Goal: Information Seeking & Learning: Learn about a topic

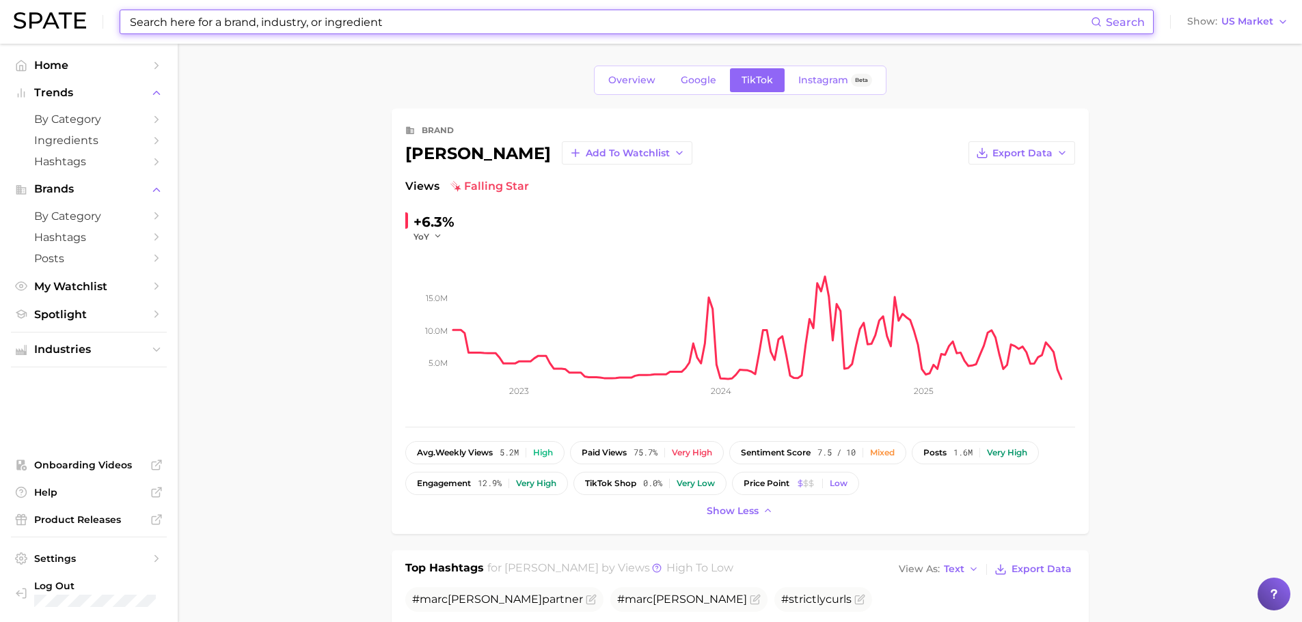
click at [219, 24] on input at bounding box center [609, 21] width 962 height 23
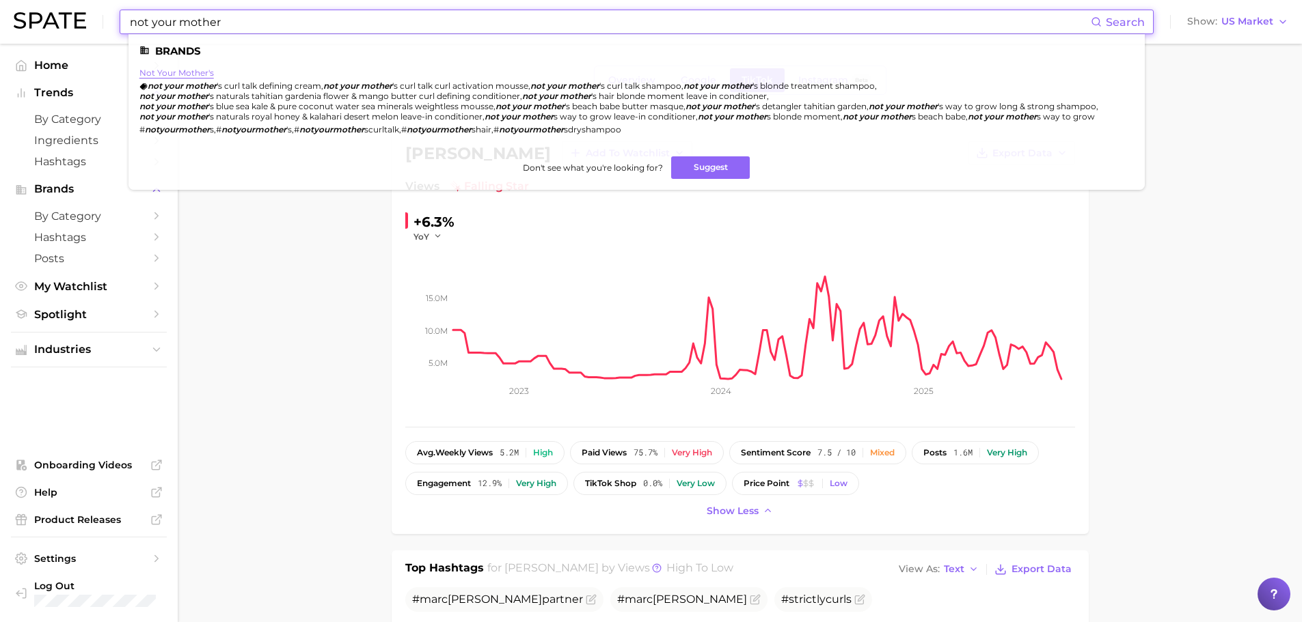
type input "not your mother"
click at [178, 70] on link "not your mother's" at bounding box center [176, 73] width 74 height 10
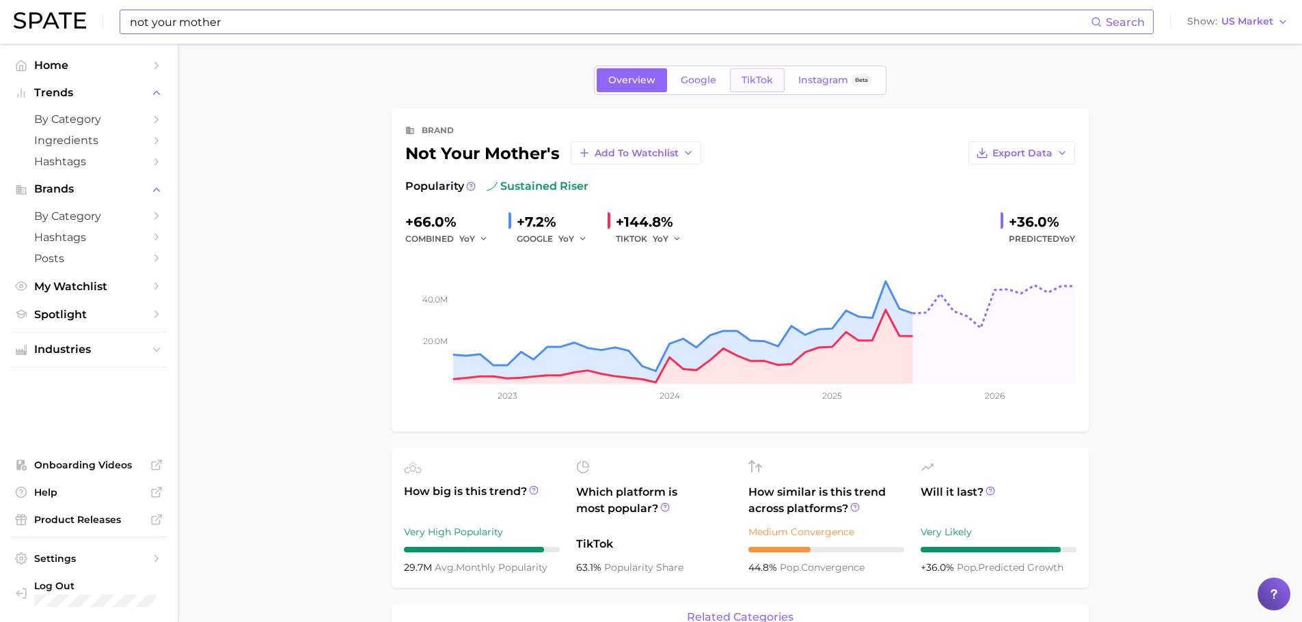
click at [756, 85] on span "TikTok" at bounding box center [756, 80] width 31 height 12
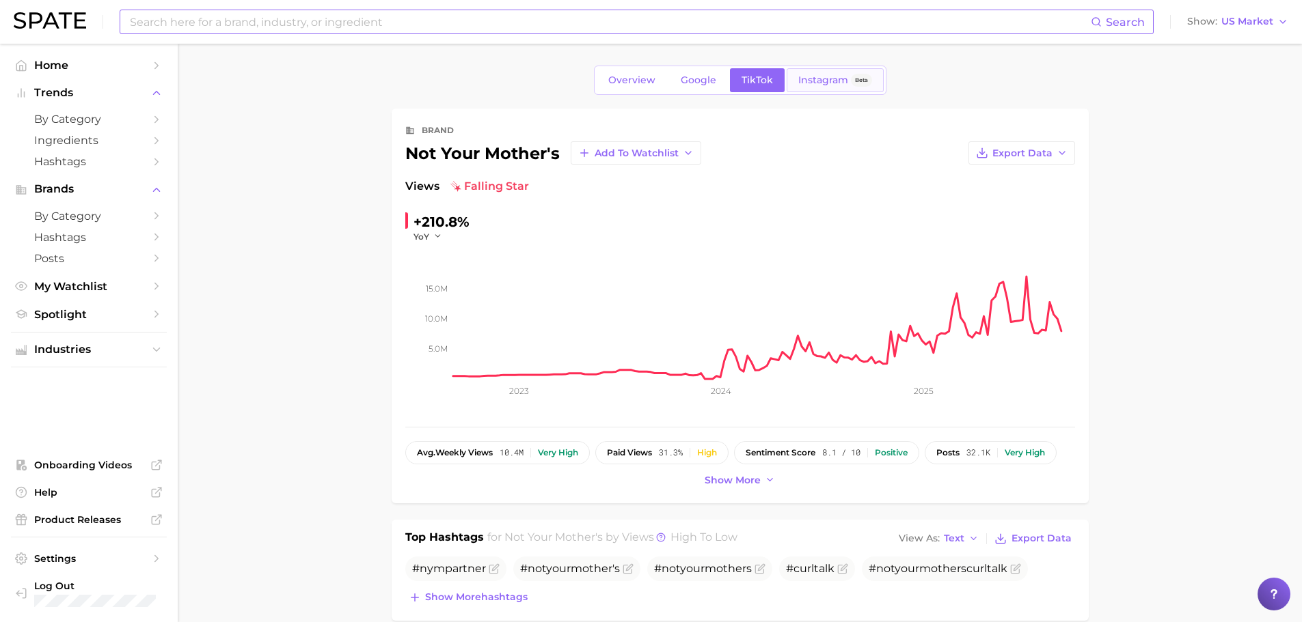
click at [816, 79] on span "Instagram" at bounding box center [823, 80] width 50 height 12
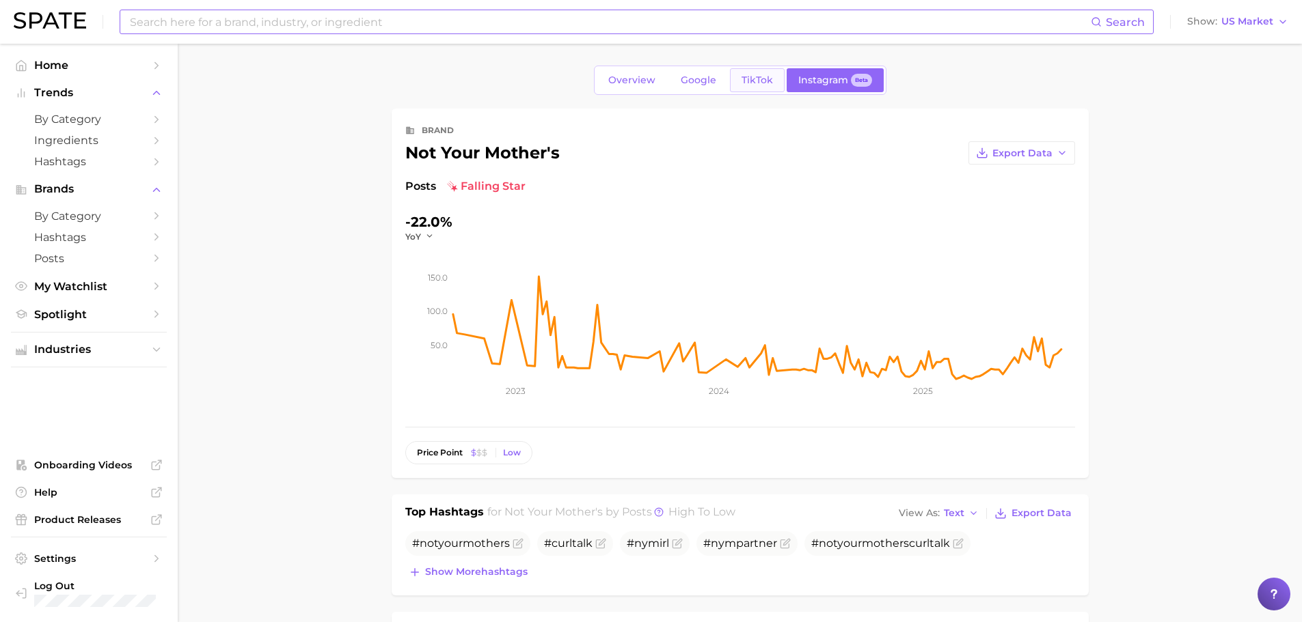
click at [752, 82] on span "TikTok" at bounding box center [756, 80] width 31 height 12
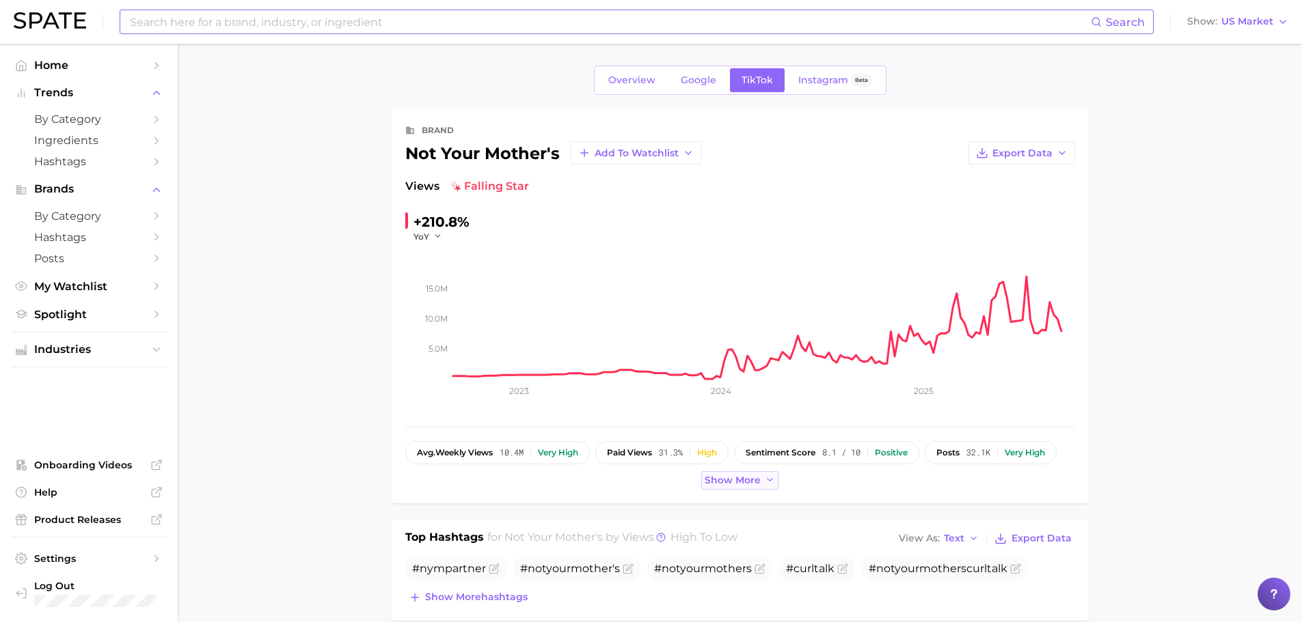
click at [747, 480] on span "Show more" at bounding box center [732, 481] width 56 height 12
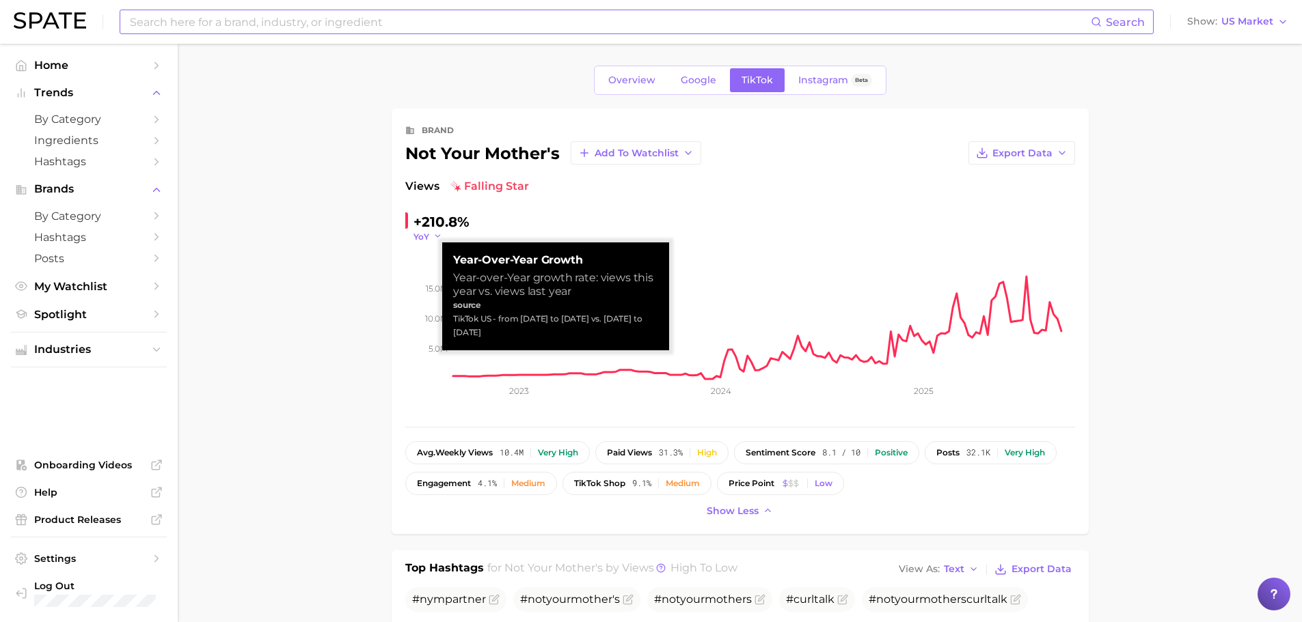
click at [435, 240] on icon "button" at bounding box center [438, 237] width 10 height 10
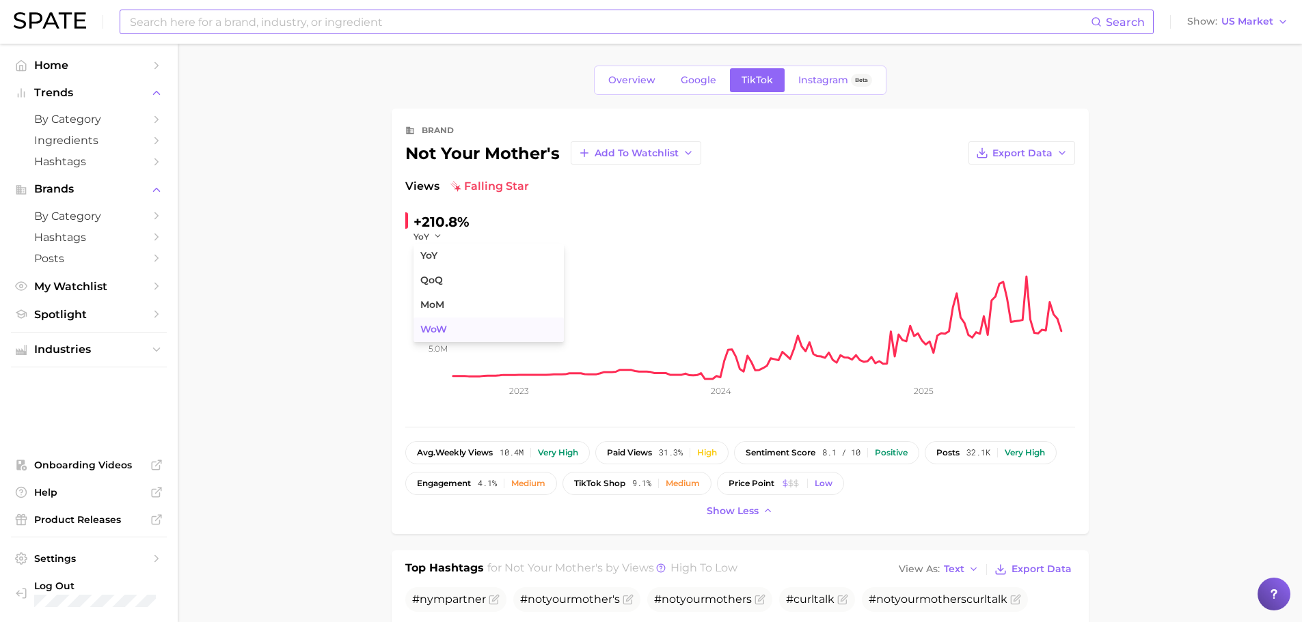
click at [423, 329] on span "WoW" at bounding box center [433, 330] width 27 height 12
click at [443, 233] on icon "button" at bounding box center [446, 237] width 10 height 10
click at [439, 301] on span "MoM" at bounding box center [432, 305] width 24 height 12
click at [442, 232] on icon "button" at bounding box center [443, 237] width 10 height 10
click at [441, 288] on button "QoQ" at bounding box center [488, 281] width 150 height 25
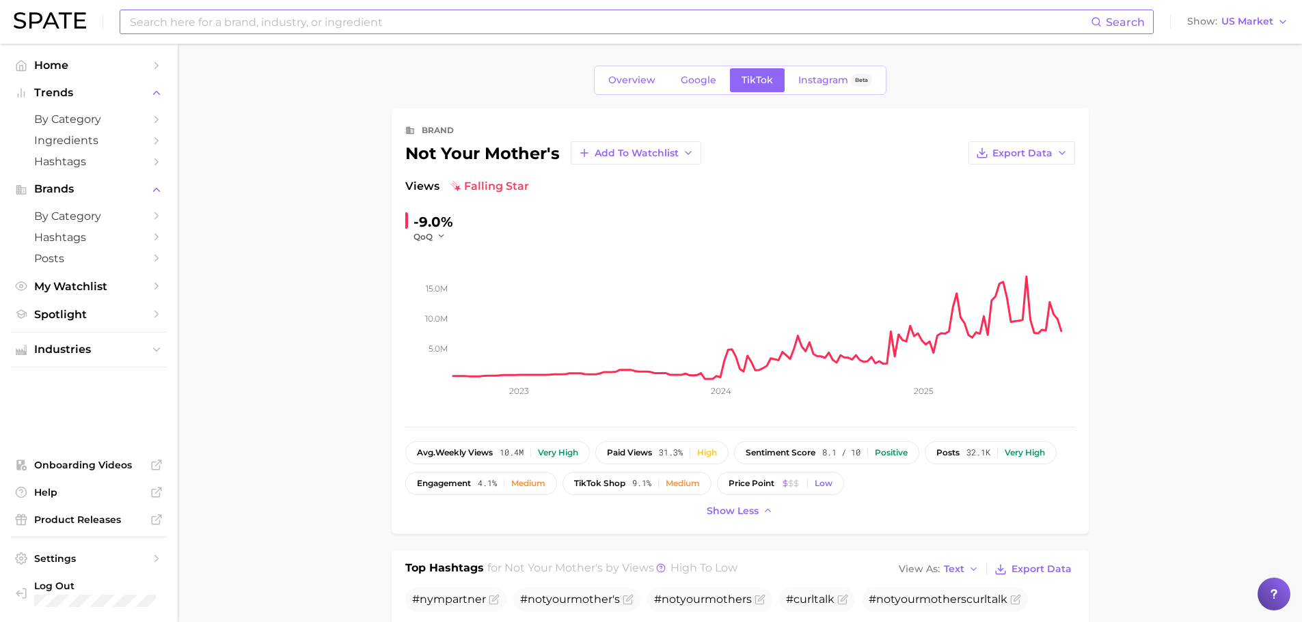
click at [278, 25] on input at bounding box center [609, 21] width 962 height 23
click at [223, 27] on input "[PERSON_NAME]" at bounding box center [609, 21] width 962 height 23
click at [228, 25] on input "[PERSON_NAME]" at bounding box center [609, 21] width 962 height 23
drag, startPoint x: 230, startPoint y: 29, endPoint x: 47, endPoint y: 0, distance: 185.3
click at [48, 0] on div "[PERSON_NAME] Search Show US Market" at bounding box center [651, 22] width 1274 height 44
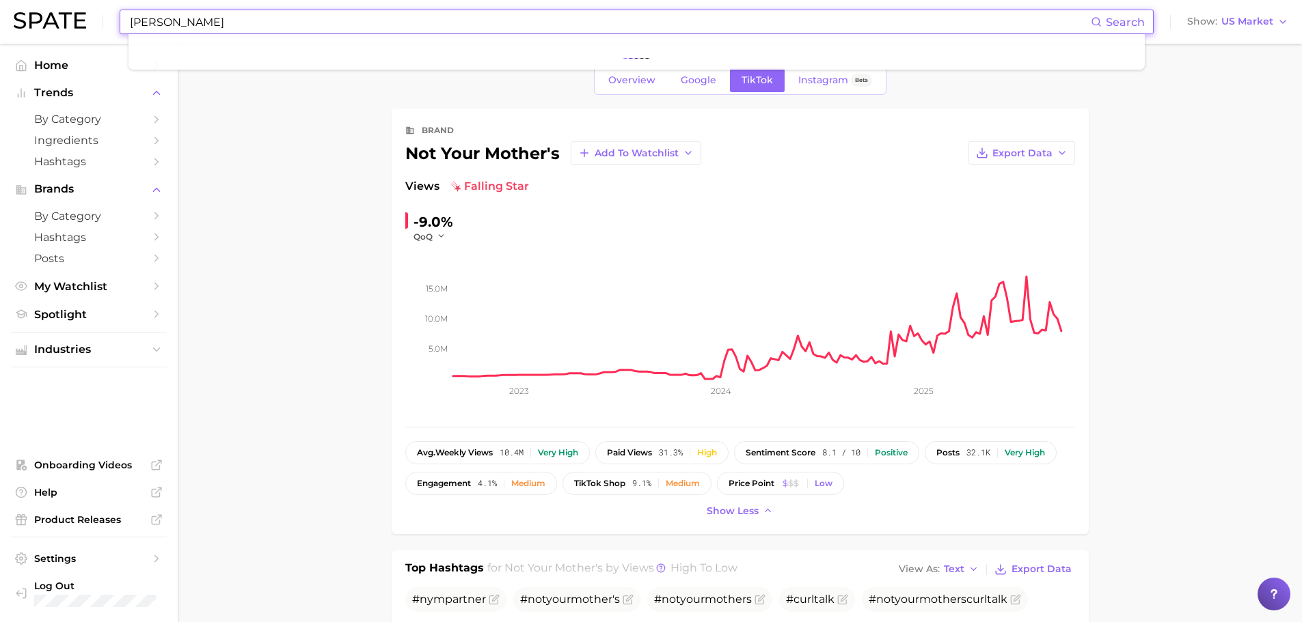
click at [227, 24] on input "[PERSON_NAME]" at bounding box center [609, 21] width 962 height 23
click at [223, 25] on input "[PERSON_NAME]" at bounding box center [609, 21] width 962 height 23
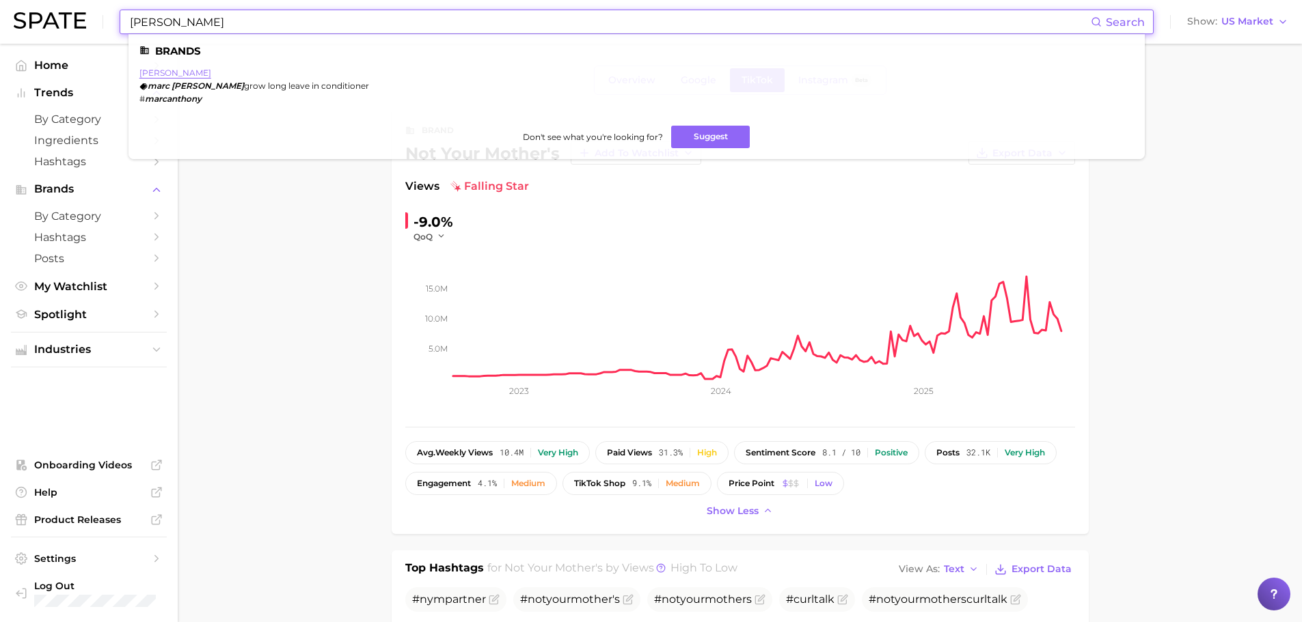
type input "[PERSON_NAME]"
click at [191, 74] on link "[PERSON_NAME]" at bounding box center [175, 73] width 72 height 10
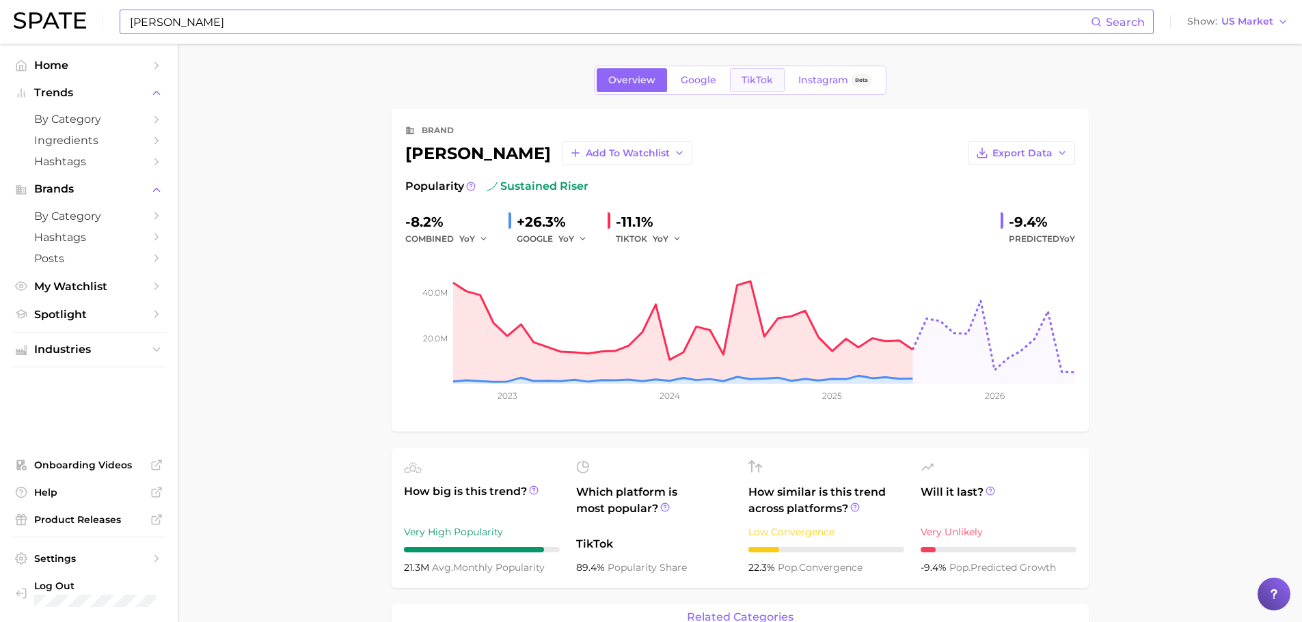
click at [766, 88] on link "TikTok" at bounding box center [757, 80] width 55 height 24
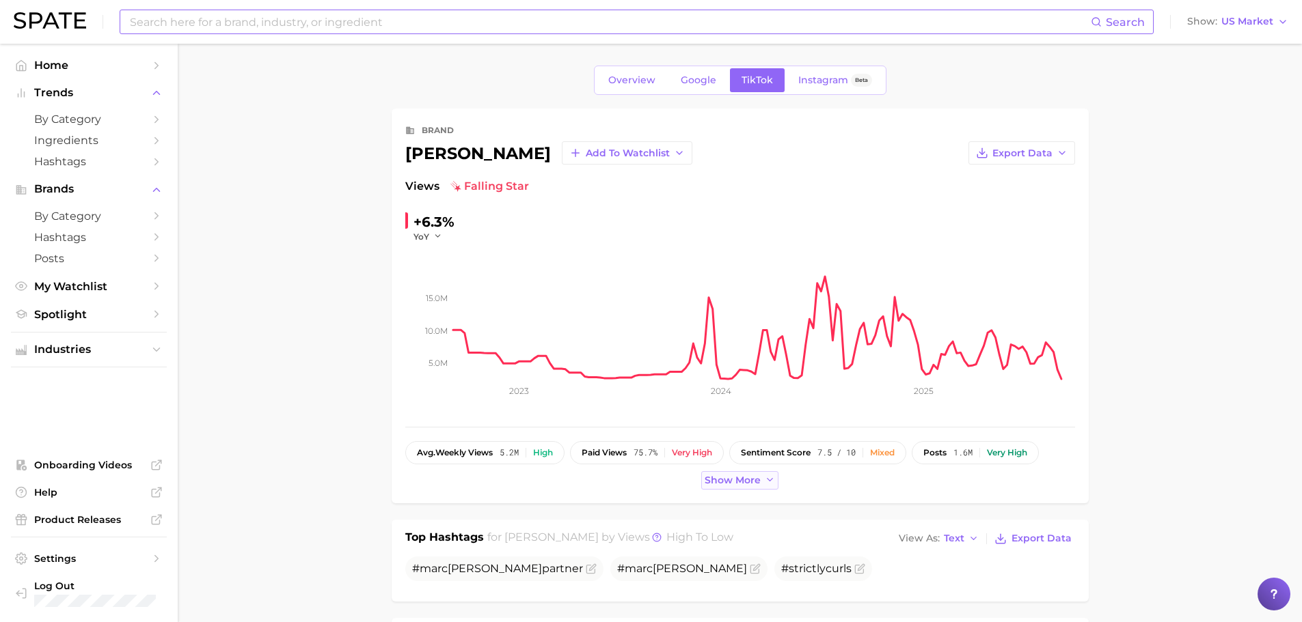
click at [722, 484] on span "Show more" at bounding box center [732, 481] width 56 height 12
